Goal: Transaction & Acquisition: Purchase product/service

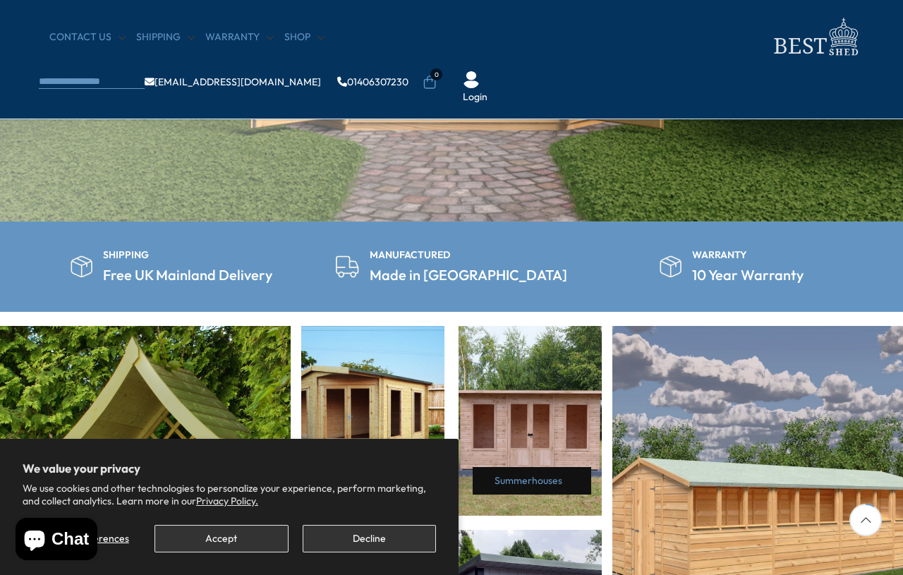
scroll to position [420, 0]
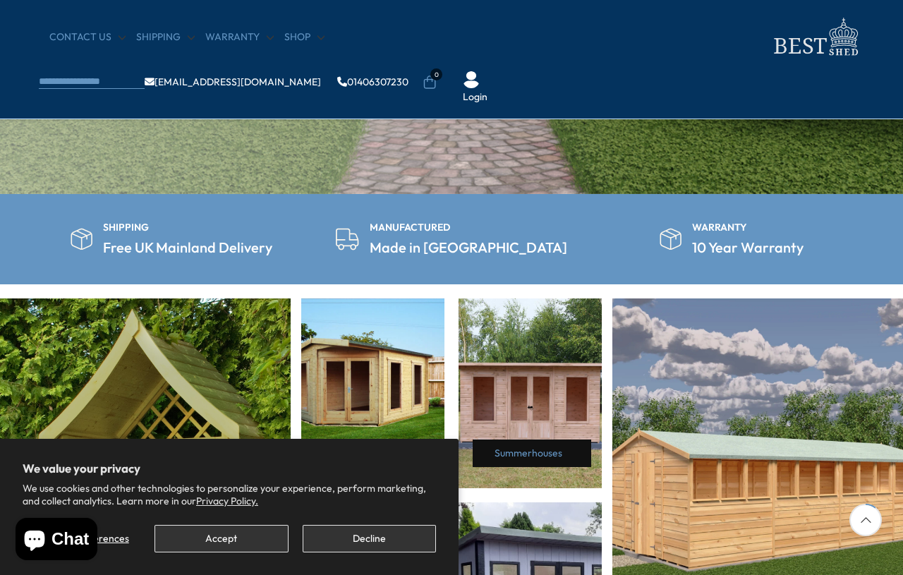
click at [228, 552] on button "Accept" at bounding box center [221, 539] width 133 height 28
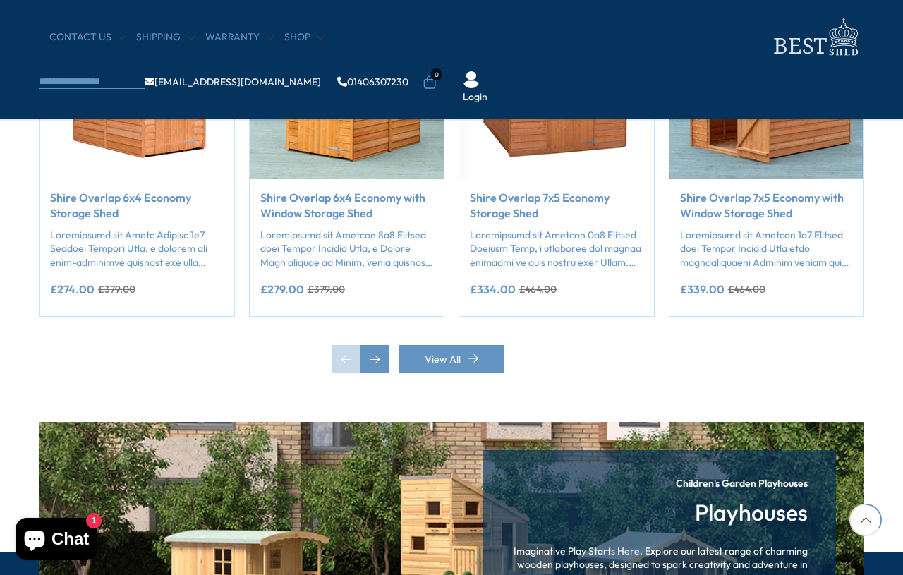
scroll to position [1293, 0]
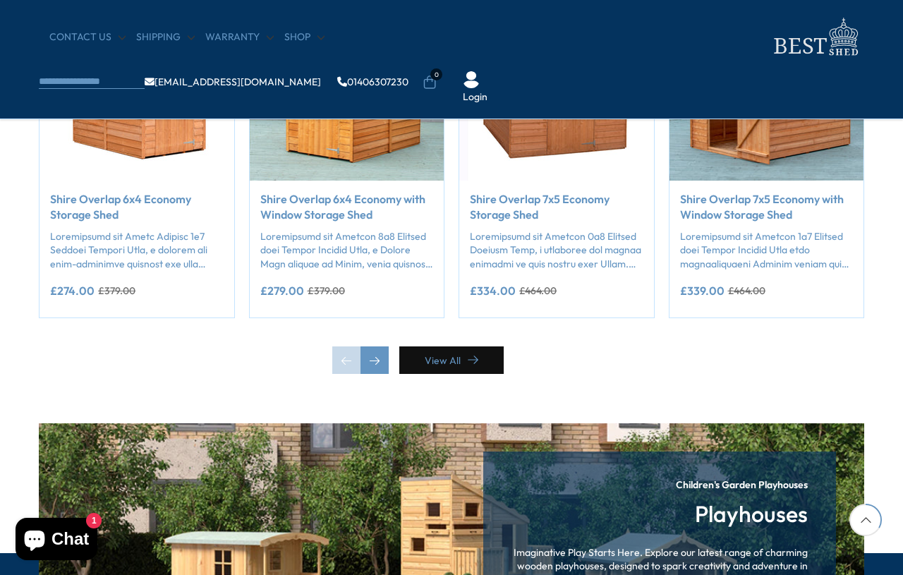
click at [453, 374] on link "View All" at bounding box center [451, 360] width 104 height 28
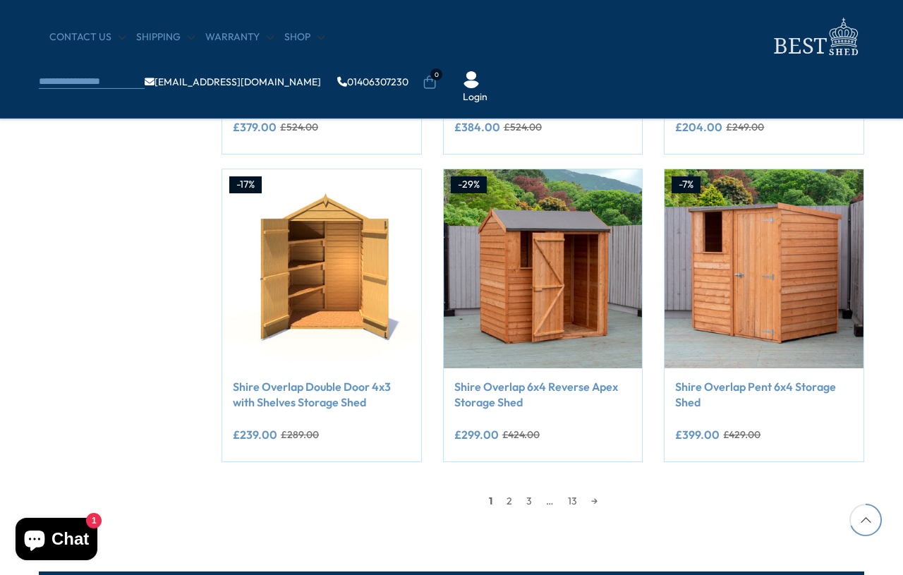
scroll to position [1107, 0]
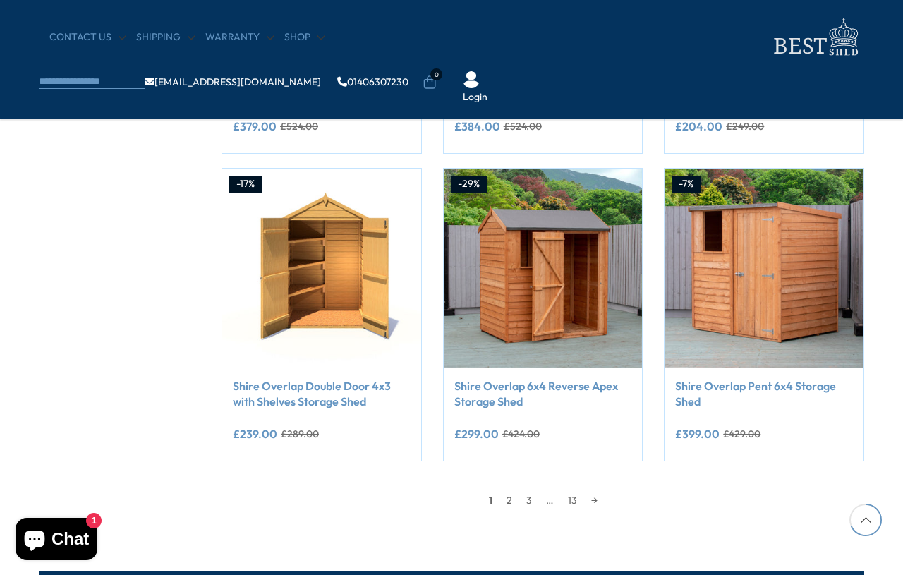
click at [593, 504] on link "→" at bounding box center [594, 500] width 20 height 21
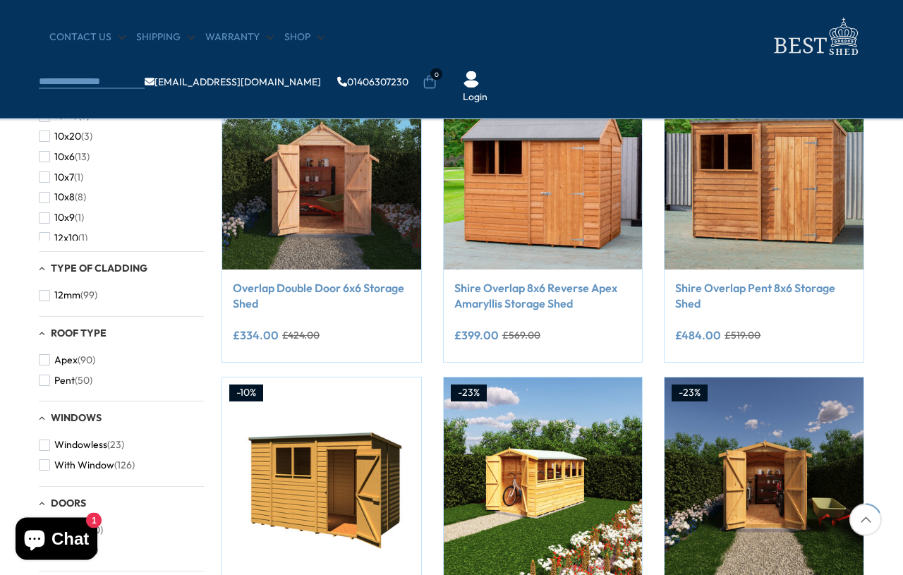
scroll to position [286, 0]
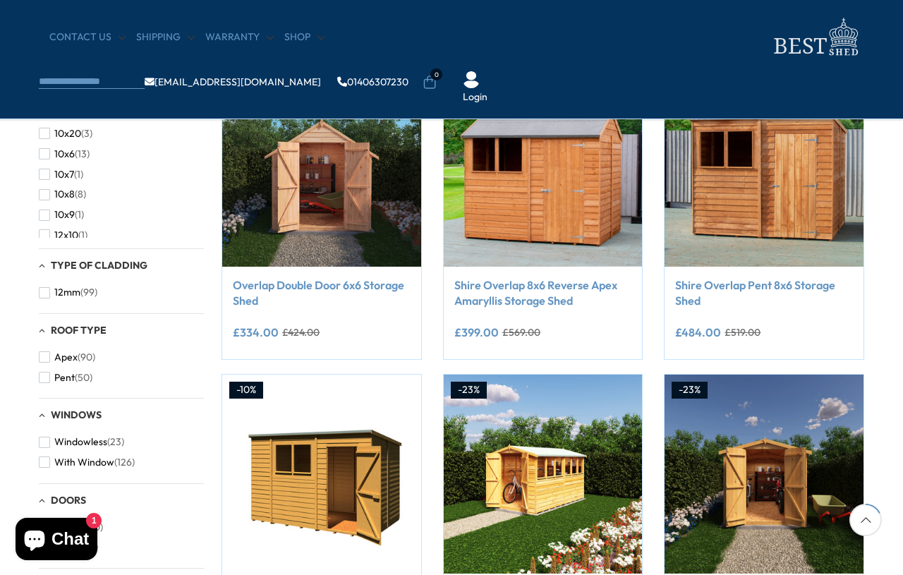
click at [519, 303] on link "Shire Overlap 8x6 Reverse Apex Amaryllis Storage Shed" at bounding box center [543, 293] width 178 height 32
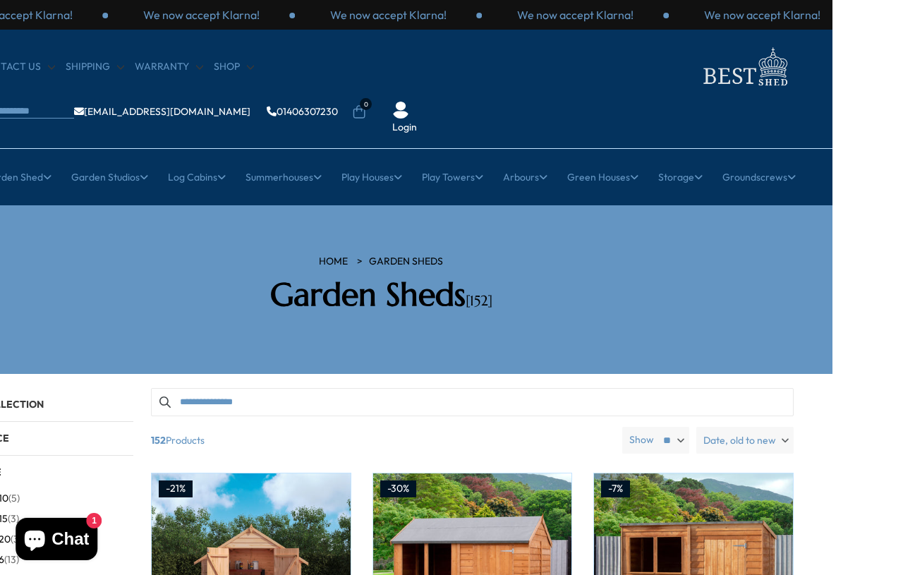
scroll to position [0, 71]
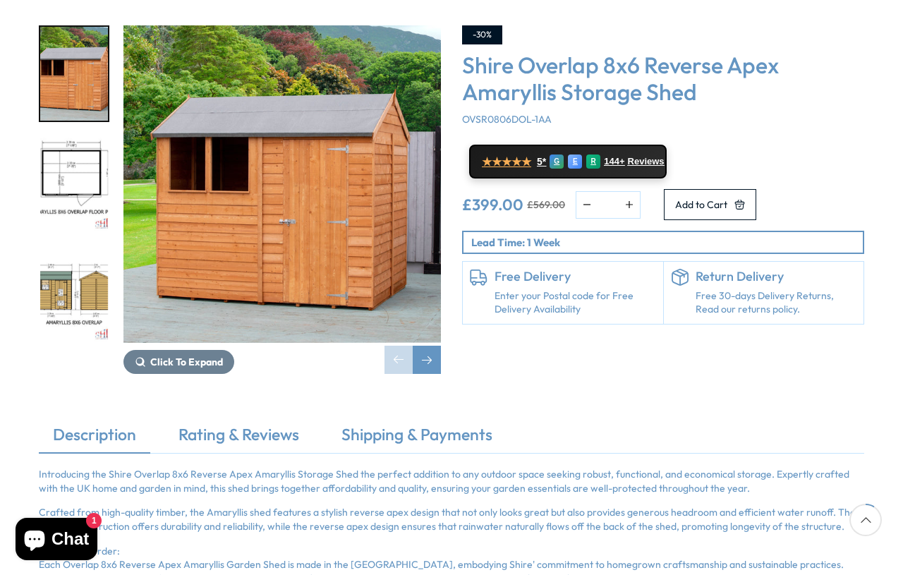
scroll to position [253, 0]
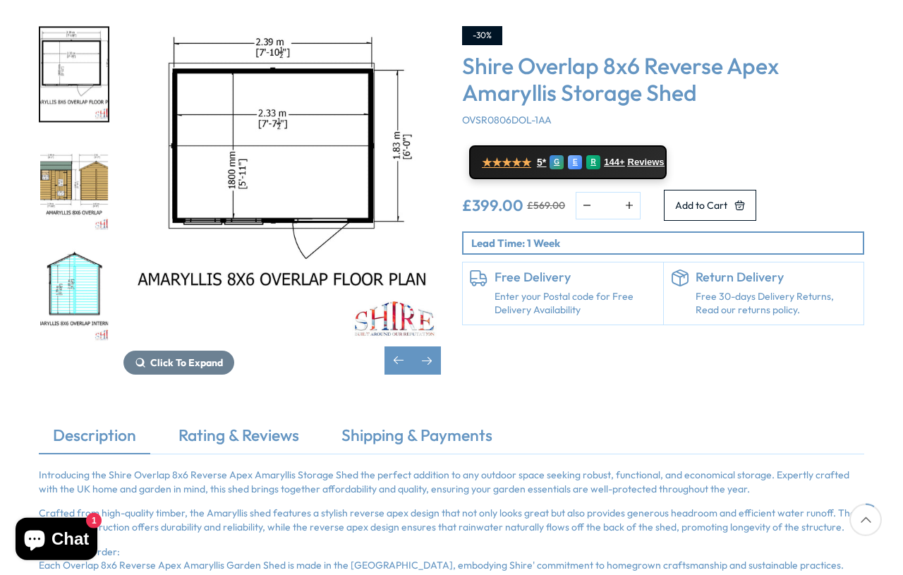
click at [75, 152] on img "3 / 8" at bounding box center [74, 185] width 68 height 94
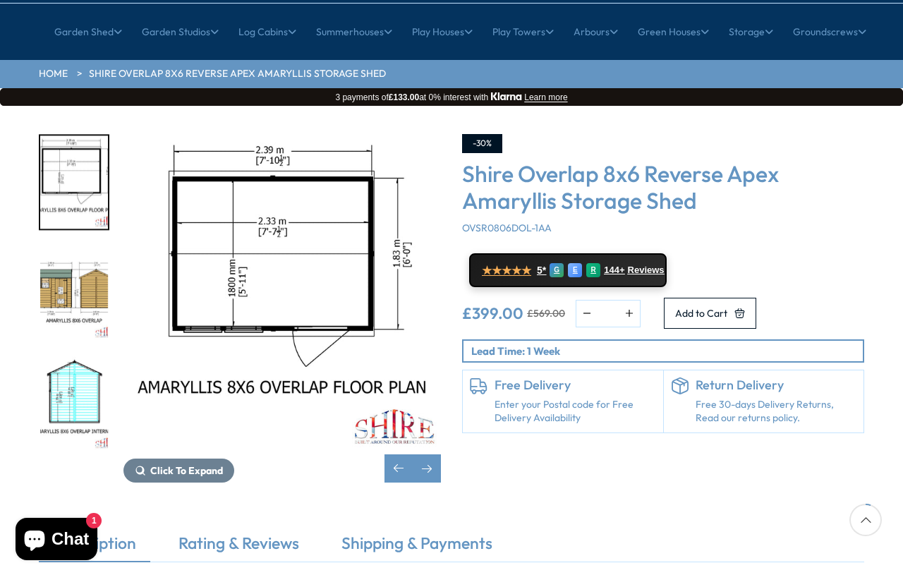
scroll to position [145, 0]
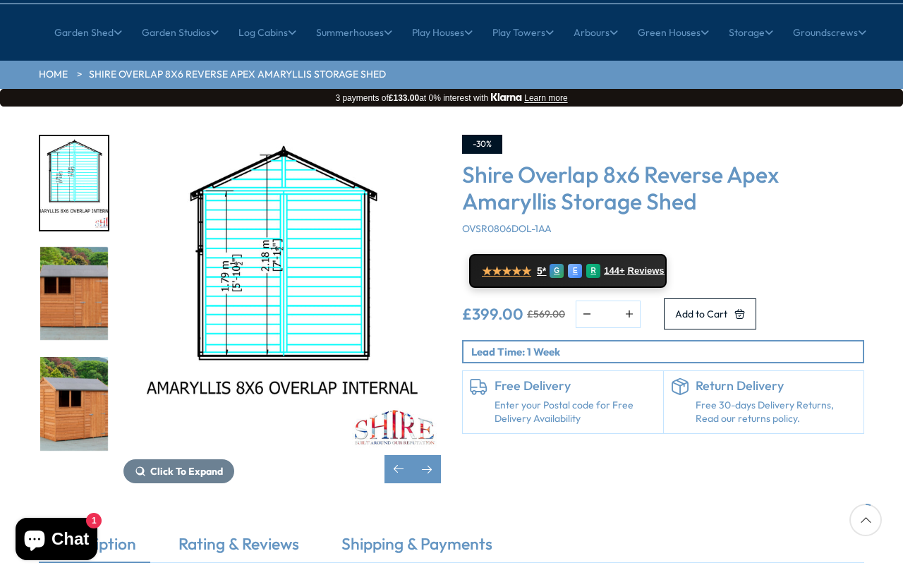
click at [83, 379] on img "6 / 8" at bounding box center [74, 404] width 68 height 94
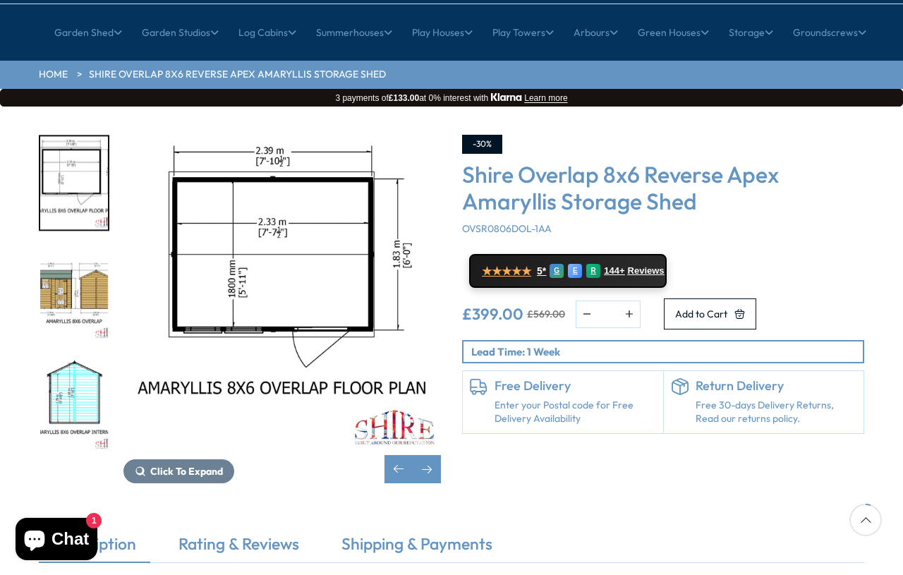
click at [59, 357] on img "4 / 8" at bounding box center [74, 404] width 68 height 94
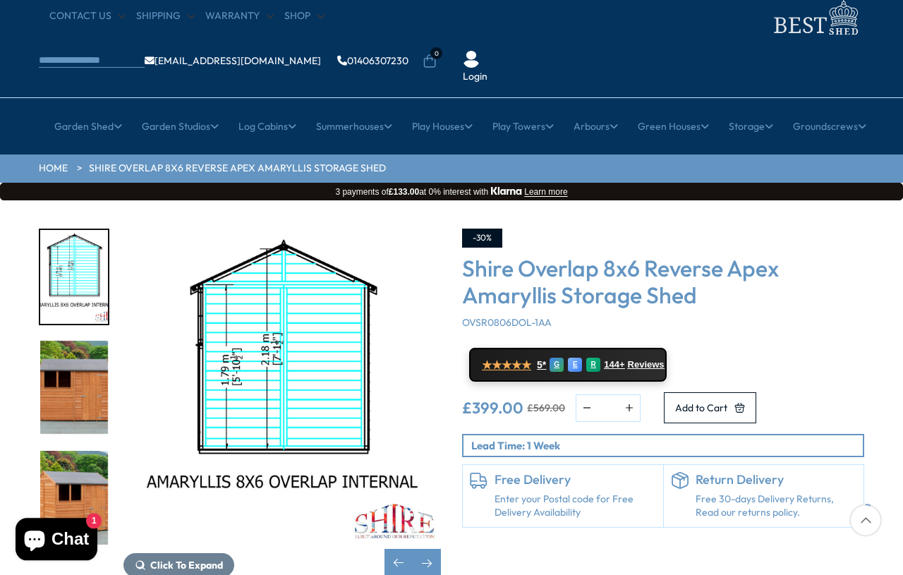
scroll to position [0, 0]
